Goal: Find specific page/section: Find specific page/section

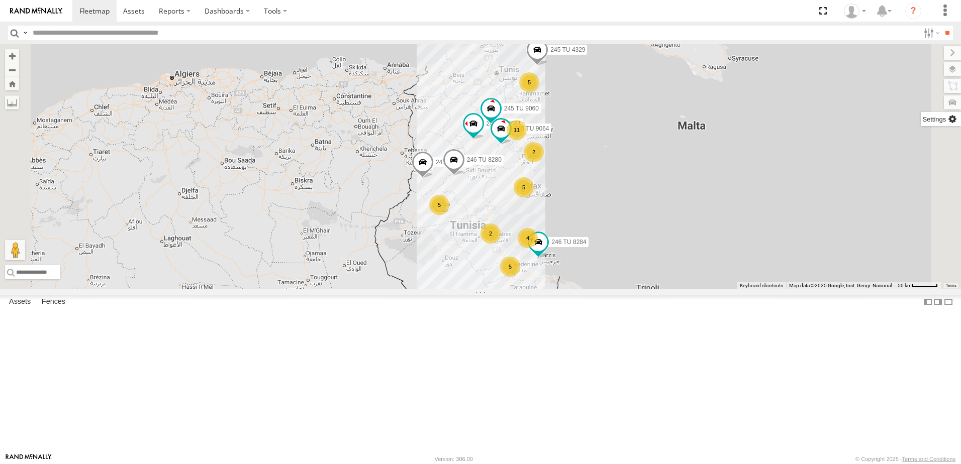
click at [953, 117] on label at bounding box center [941, 119] width 40 height 14
click at [747, 161] on div "5 5 11 5 5 2 246 TU 8284 245 TU 9061 245 TU 9063 4 246 TU 8280 245 TU 4329 245 …" at bounding box center [480, 166] width 961 height 245
drag, startPoint x: 656, startPoint y: 90, endPoint x: 821, endPoint y: 79, distance: 165.2
click at [660, 90] on div "5 5 11 5 5 2 246 TU 8284 245 TU 9061 245 TU 9063 4 246 TU 8280 245 TU 4329 245 …" at bounding box center [480, 166] width 961 height 245
click at [930, 35] on label at bounding box center [931, 33] width 22 height 15
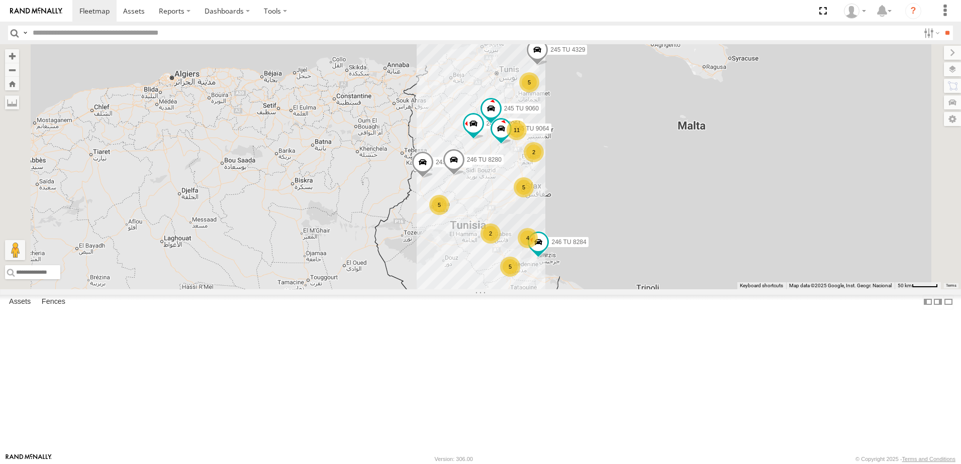
click at [0, 0] on span "Souse Branch" at bounding box center [0, 0] width 0 height 0
click at [941, 35] on input "**" at bounding box center [947, 33] width 12 height 15
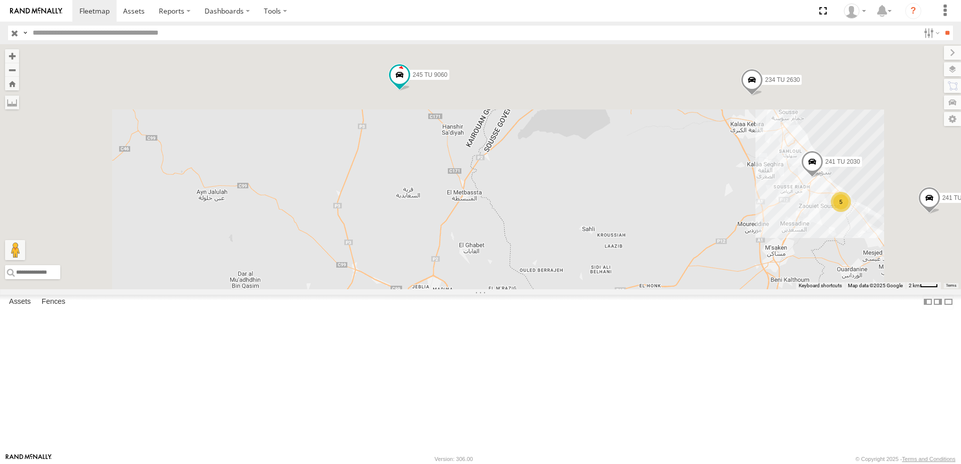
drag, startPoint x: 516, startPoint y: 195, endPoint x: 545, endPoint y: 327, distance: 135.3
click at [533, 289] on div "245 TU 9061 245 TU 9060 245 TU 9064 234 TU 2630 241 TU 2026 240 TU 779 247 TU 9…" at bounding box center [480, 166] width 961 height 245
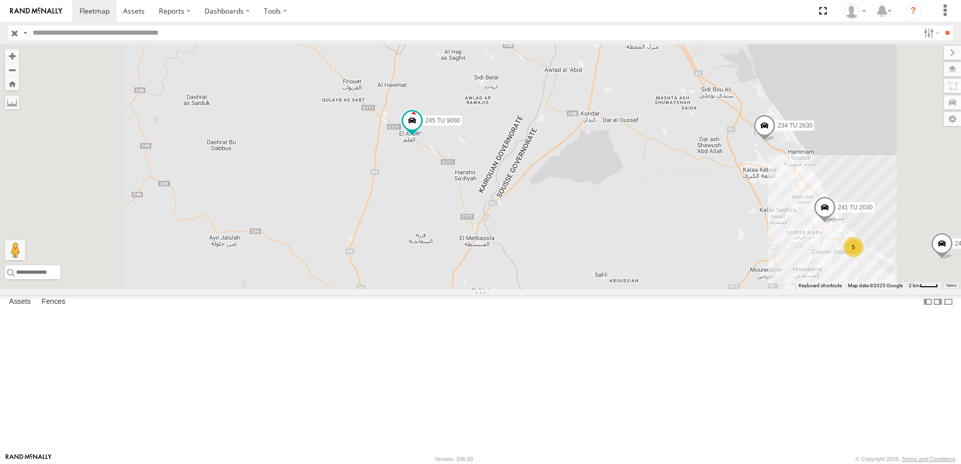
drag, startPoint x: 560, startPoint y: 303, endPoint x: 562, endPoint y: 338, distance: 35.3
click at [562, 289] on div "245 TU 9061 245 TU 9060 245 TU 9064 234 TU 2630 241 TU 2026 240 TU 779 247 TU 9…" at bounding box center [480, 166] width 961 height 245
